Goal: Download file/media

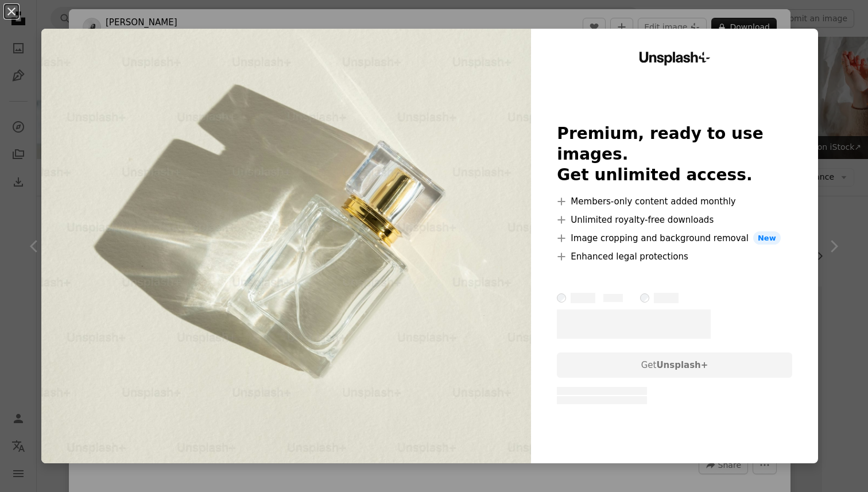
scroll to position [23522, 0]
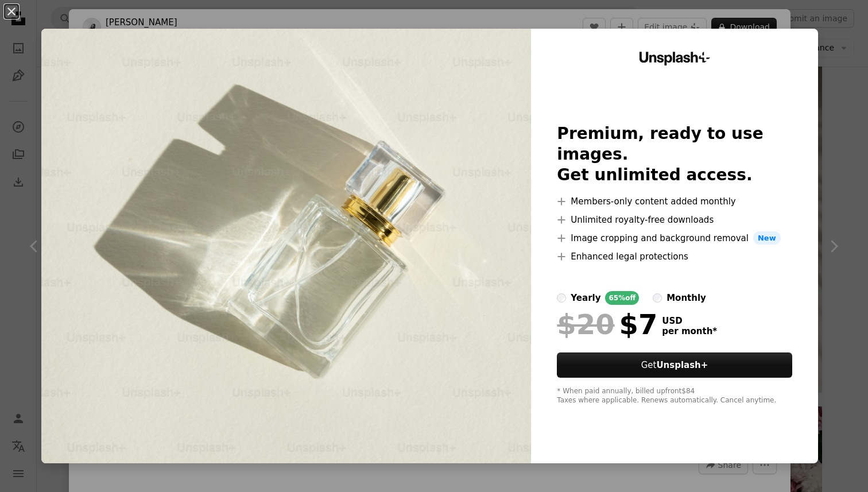
click at [685, 23] on div "An X shape Unsplash+ Premium, ready to use images. Get unlimited access. A plus…" at bounding box center [434, 246] width 868 height 492
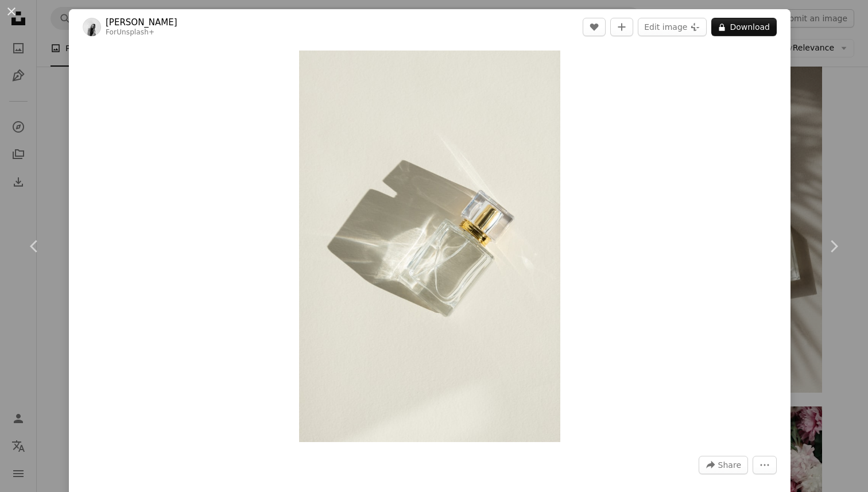
click at [37, 112] on div "An X shape Chevron left Chevron right [PERSON_NAME] For Unsplash+ A heart A plu…" at bounding box center [434, 246] width 868 height 492
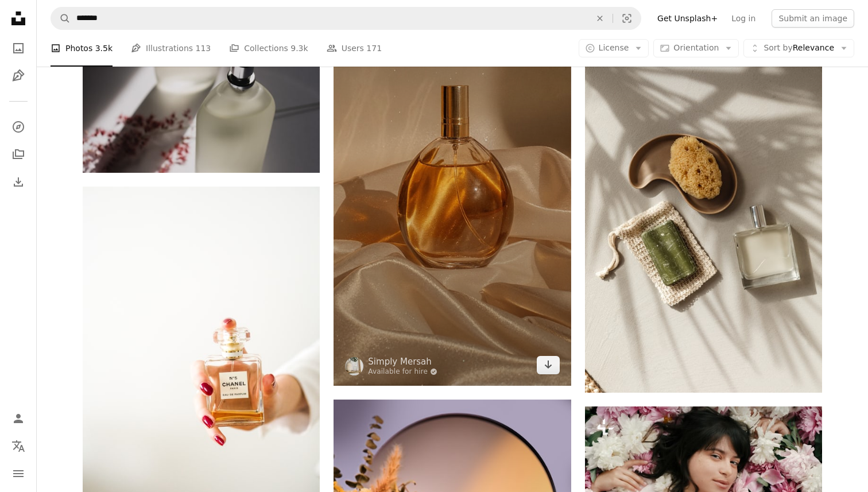
click at [360, 187] on img at bounding box center [451, 175] width 237 height 422
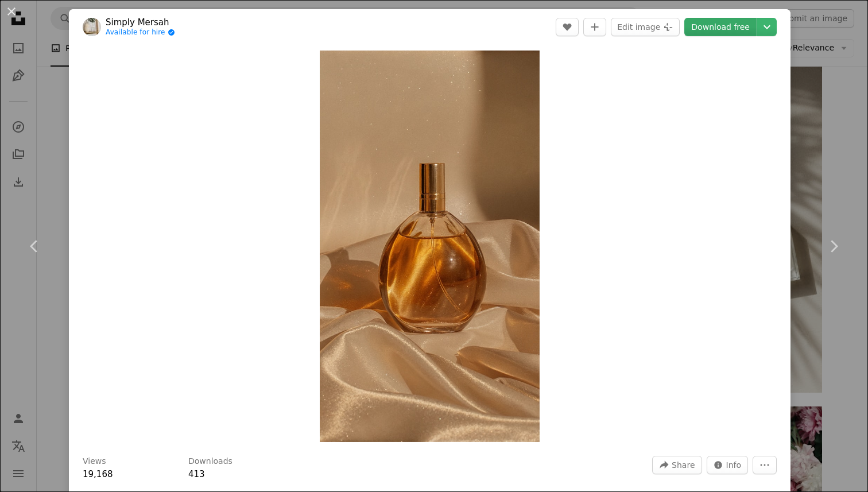
click at [729, 32] on link "Download free" at bounding box center [720, 27] width 72 height 18
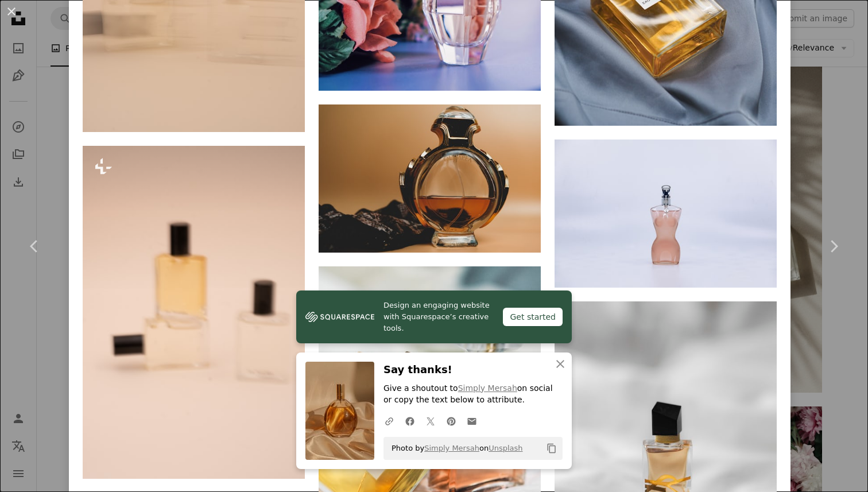
scroll to position [8884, 0]
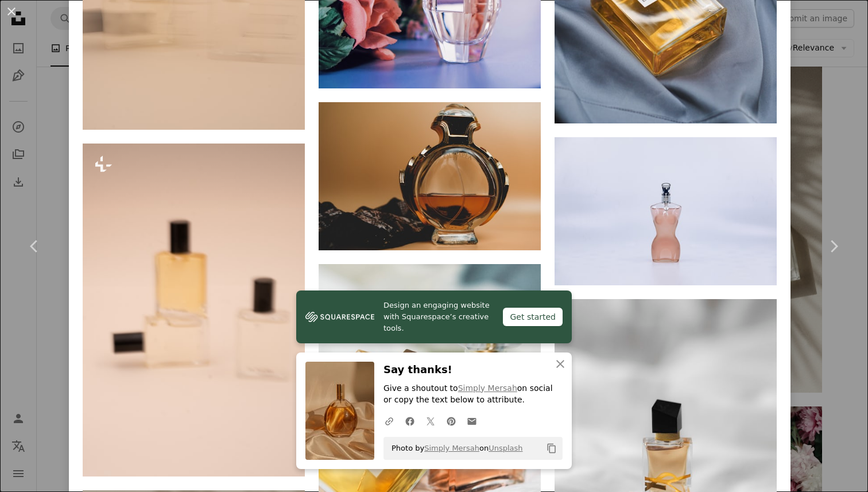
click at [40, 174] on div "An X shape Chevron left Chevron right Design an engaging website with Squarespa…" at bounding box center [434, 246] width 868 height 492
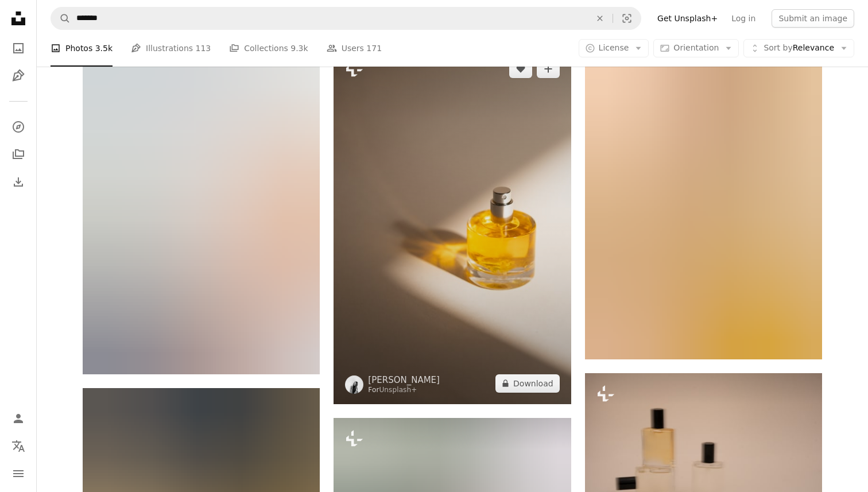
scroll to position [27308, 0]
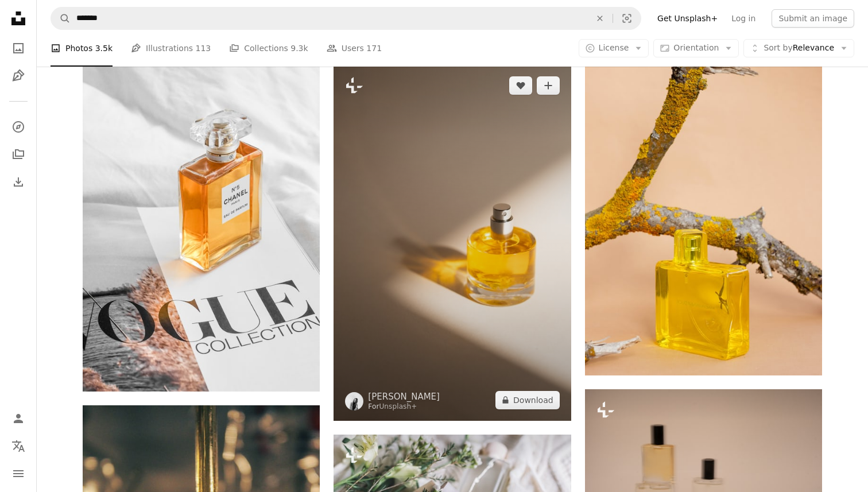
click at [370, 247] on img at bounding box center [451, 243] width 237 height 356
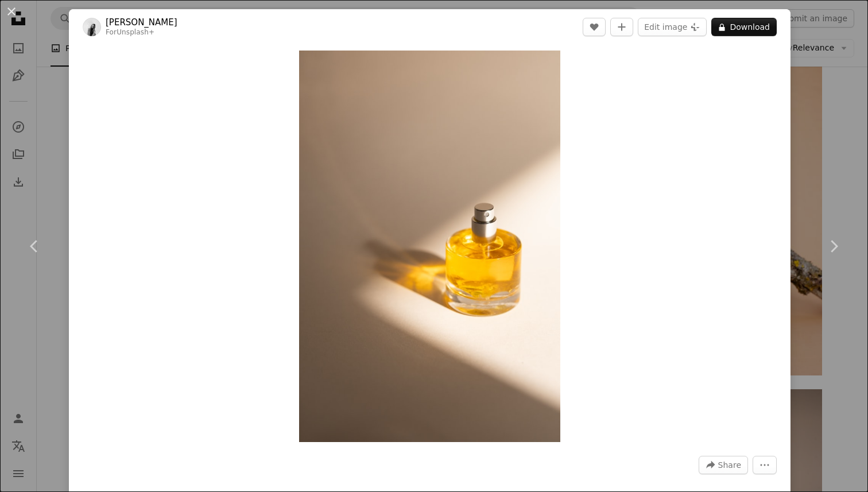
click at [837, 174] on div "An X shape Chevron left Chevron right [PERSON_NAME] For Unsplash+ A heart A plu…" at bounding box center [434, 246] width 868 height 492
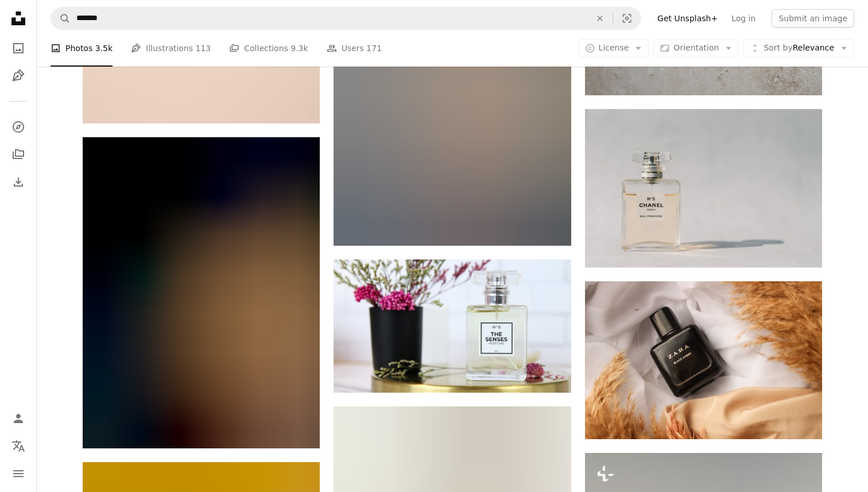
scroll to position [41740, 0]
